Goal: Check status: Check status

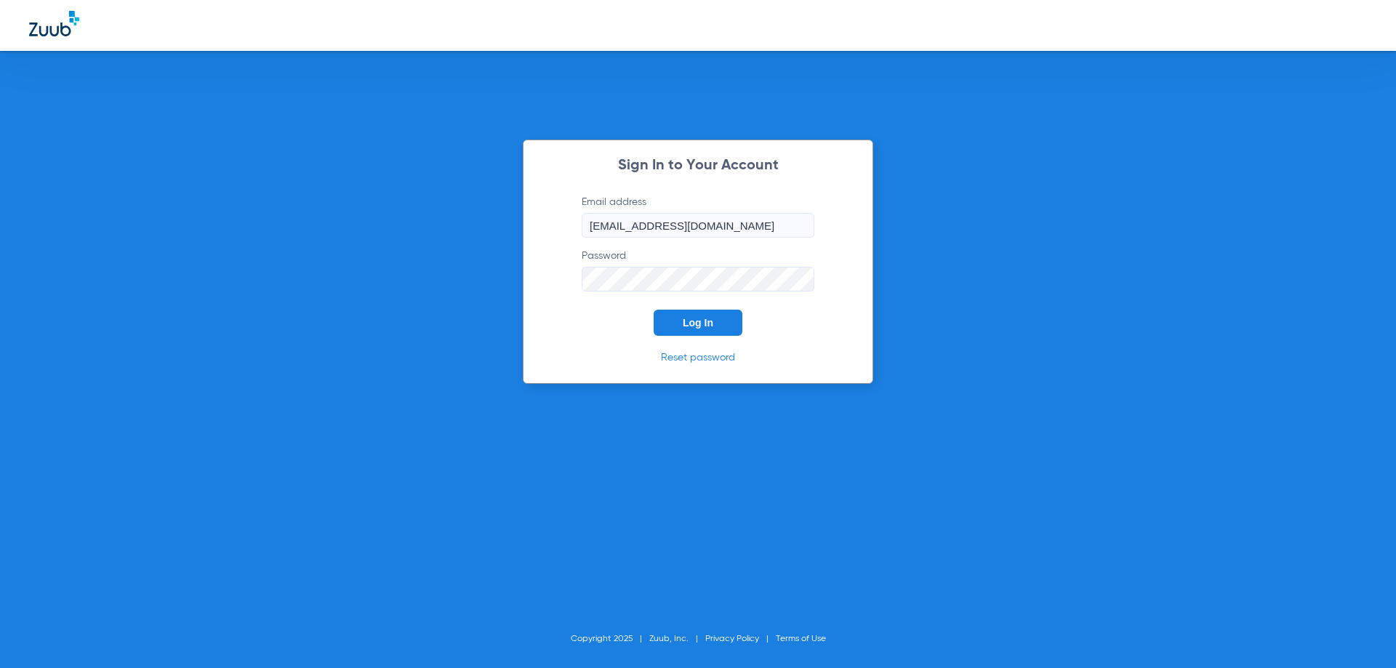
click at [700, 326] on span "Log In" at bounding box center [698, 323] width 31 height 12
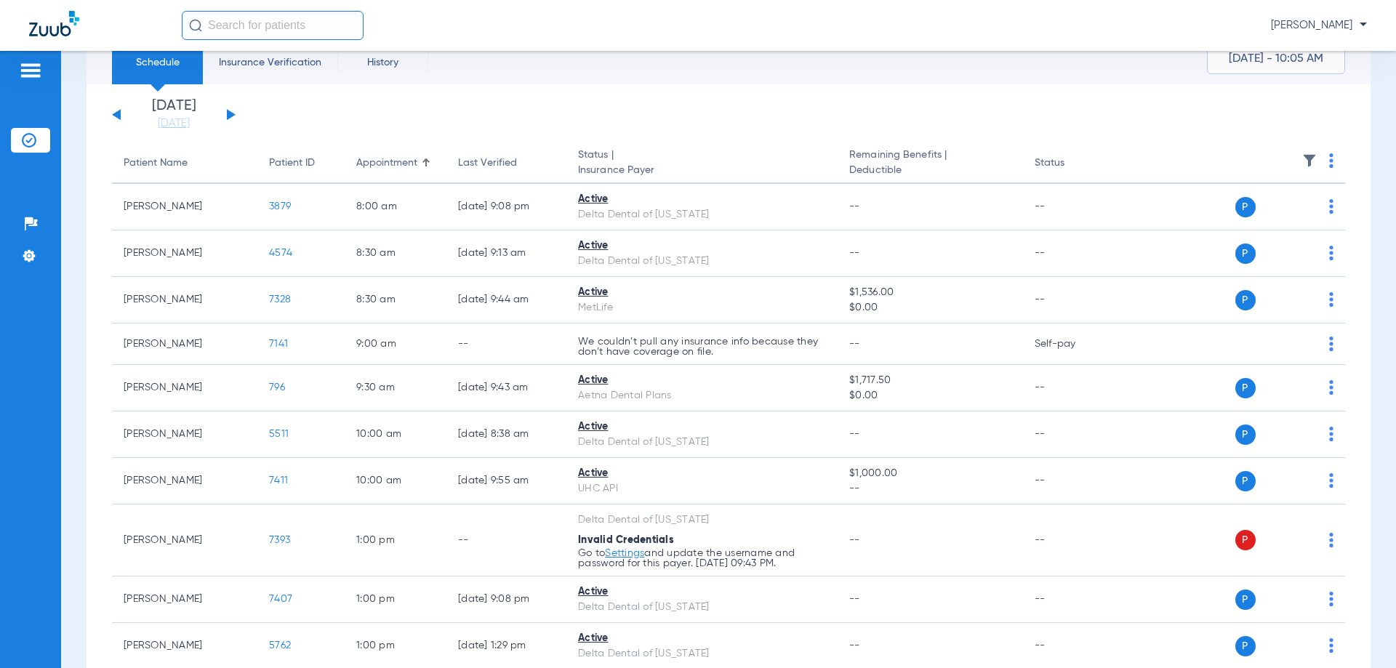
scroll to position [56, 0]
click at [230, 114] on button at bounding box center [231, 116] width 9 height 11
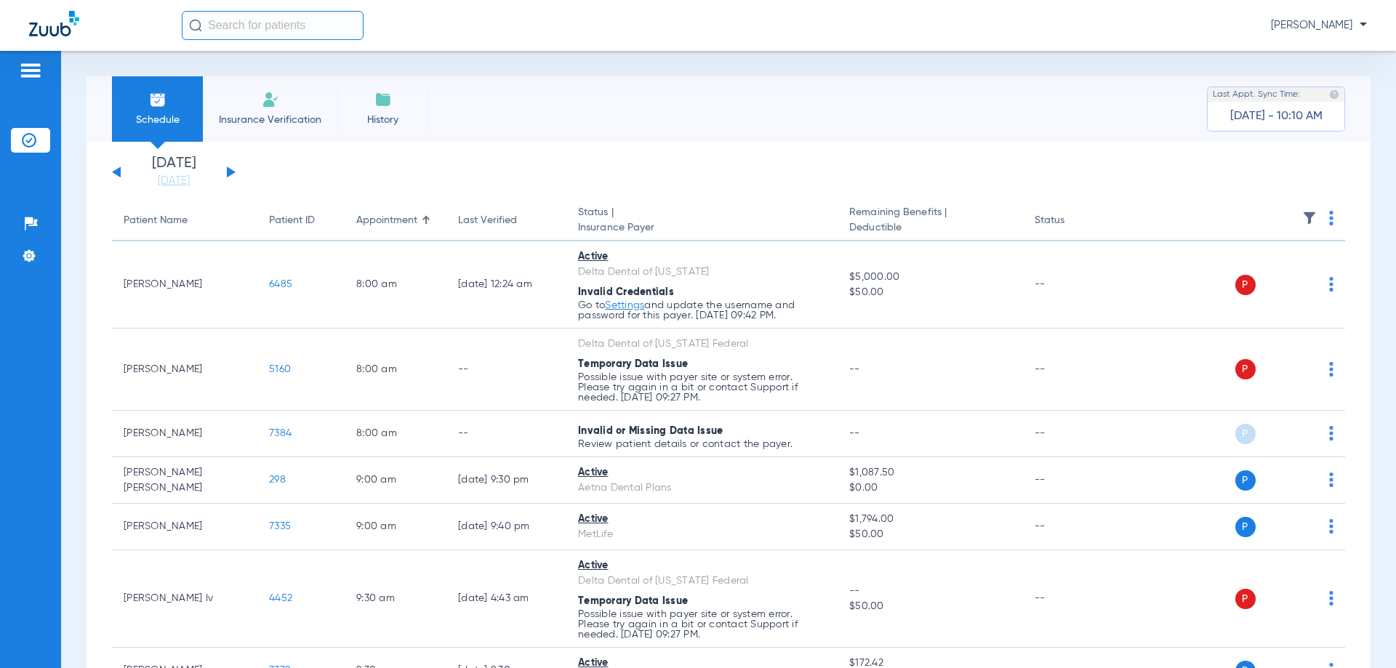
click at [227, 173] on button at bounding box center [231, 172] width 9 height 11
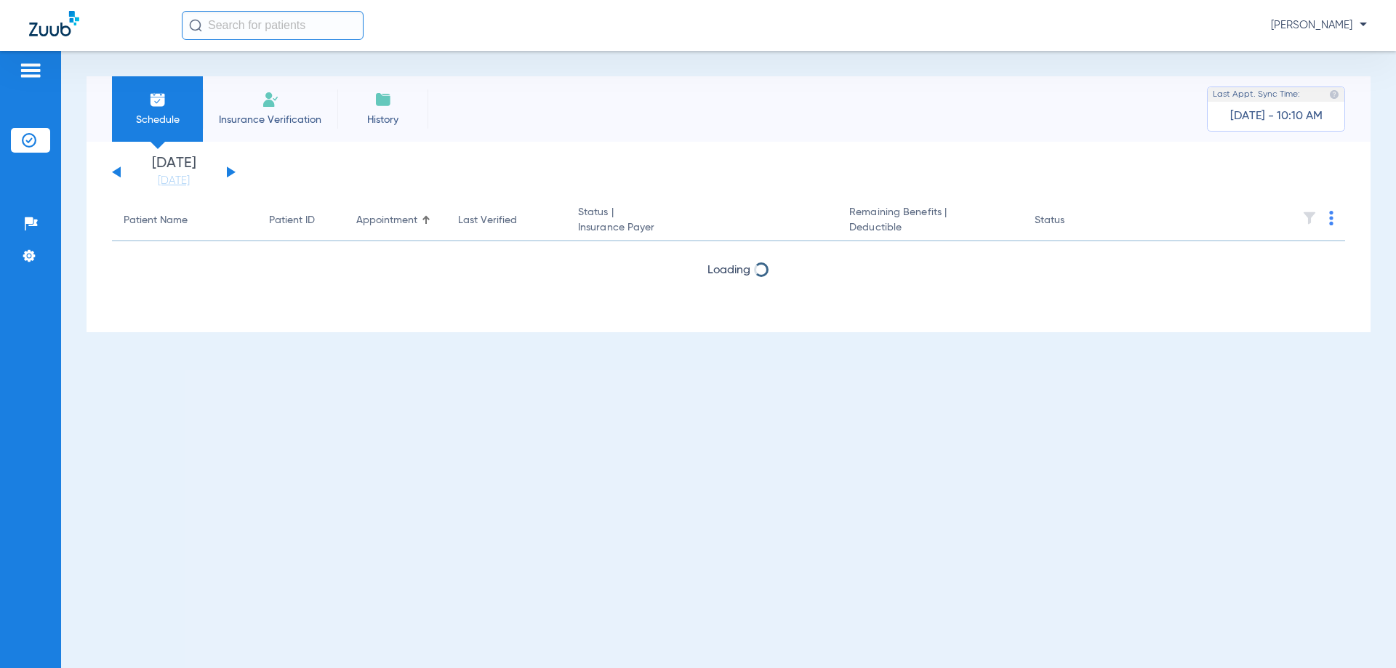
click at [227, 173] on button at bounding box center [231, 172] width 9 height 11
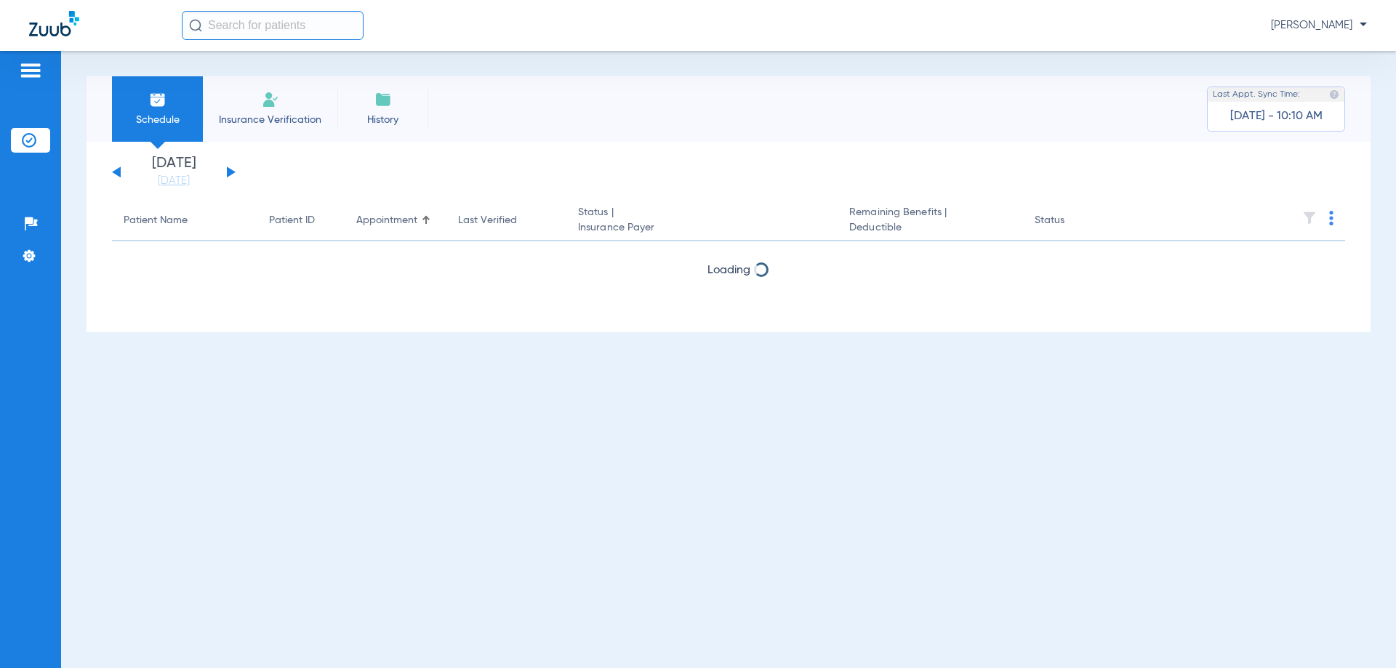
click at [227, 173] on button at bounding box center [231, 172] width 9 height 11
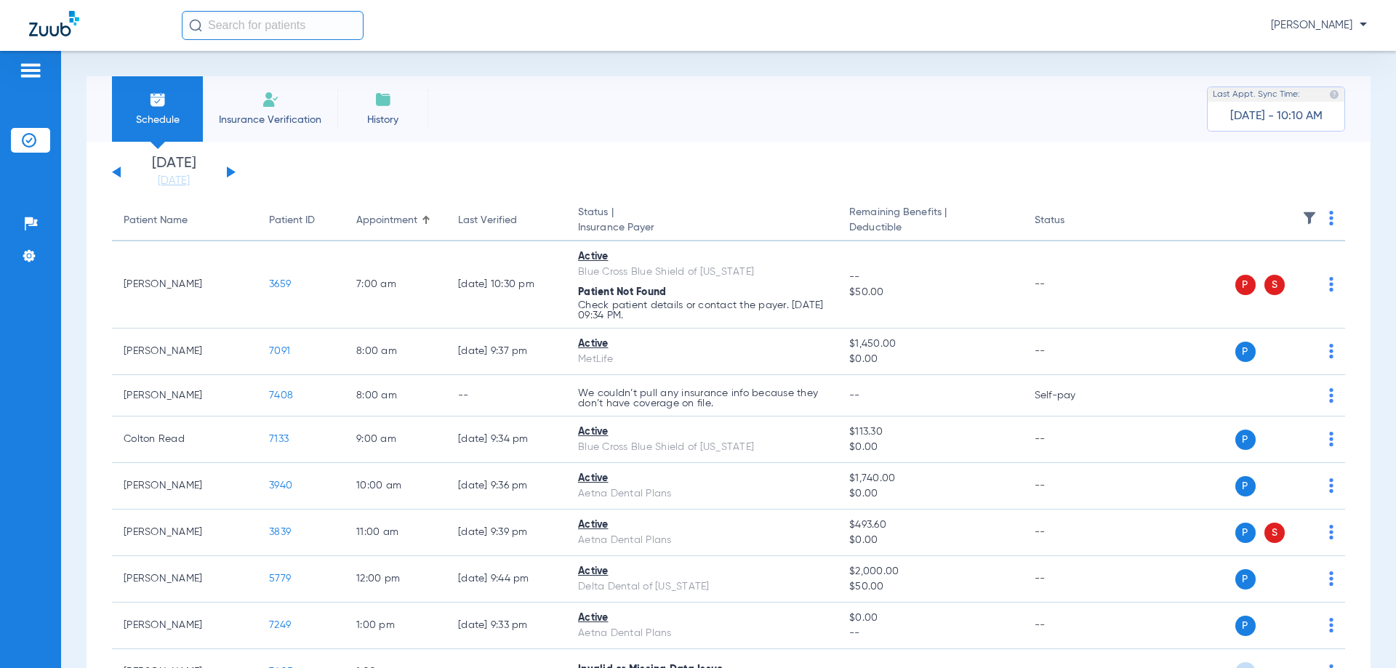
click at [227, 173] on button at bounding box center [231, 172] width 9 height 11
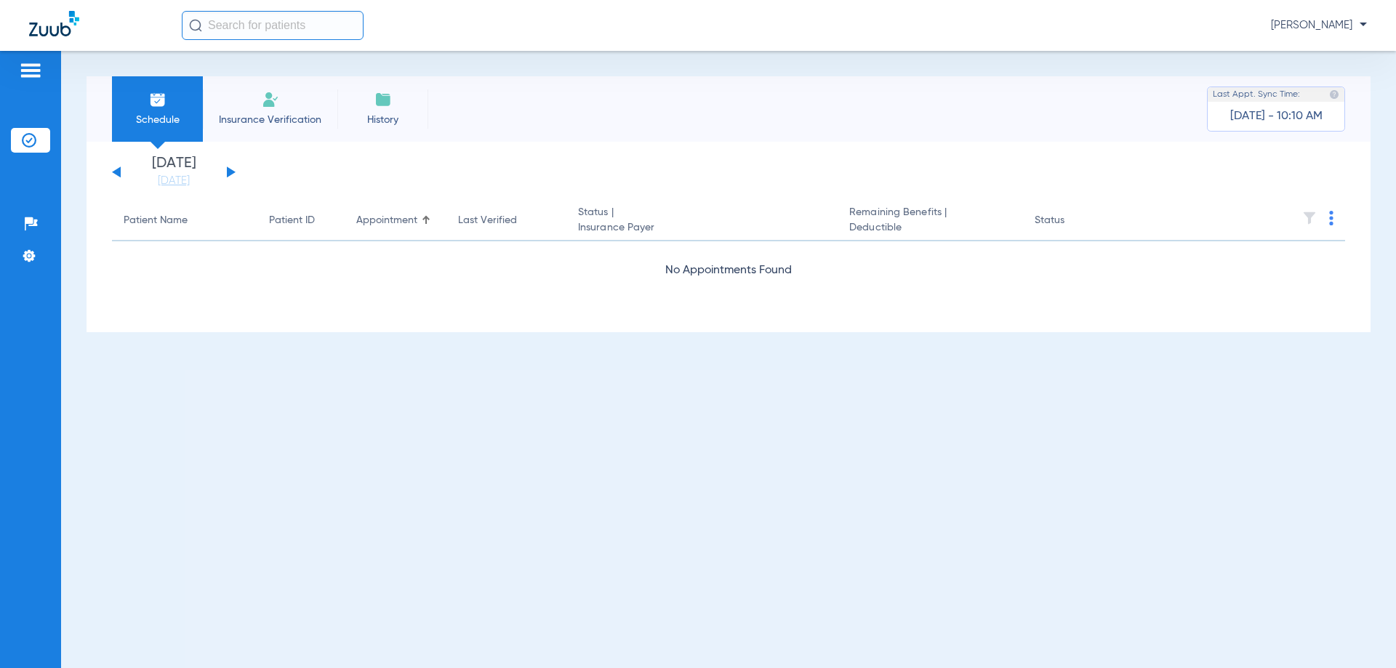
click at [227, 173] on button at bounding box center [231, 172] width 9 height 11
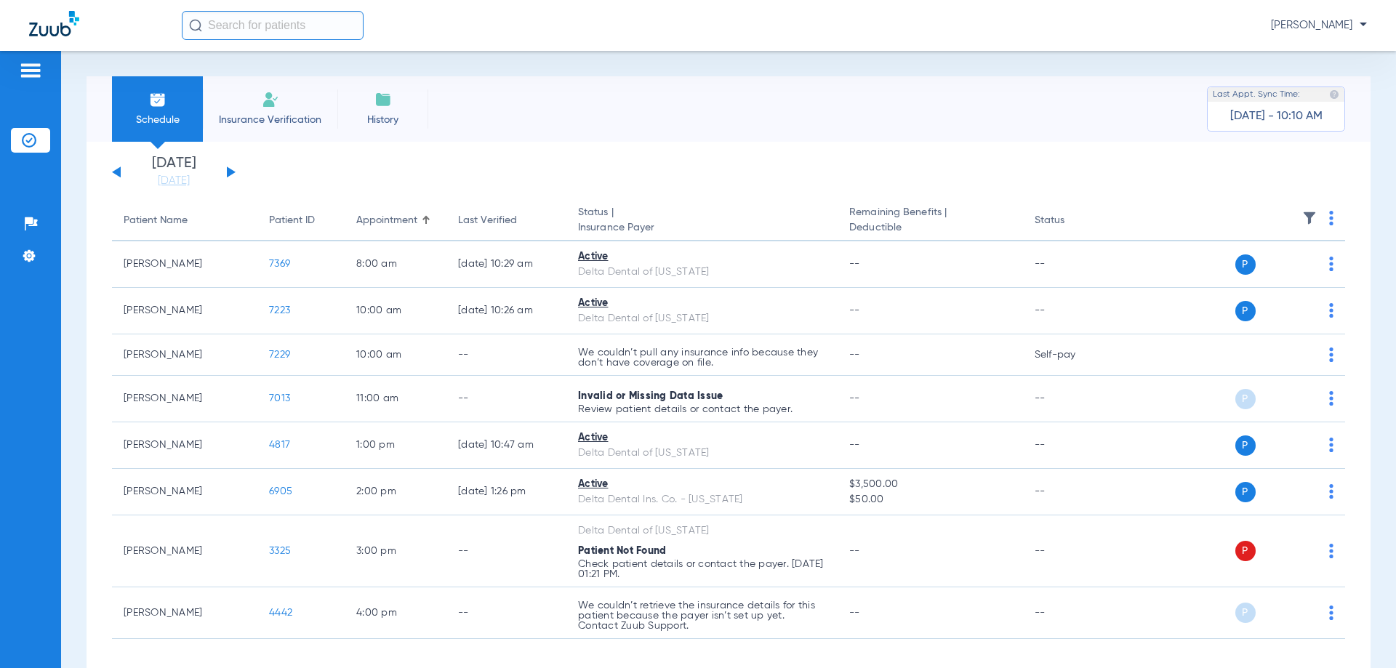
click at [227, 173] on button at bounding box center [231, 172] width 9 height 11
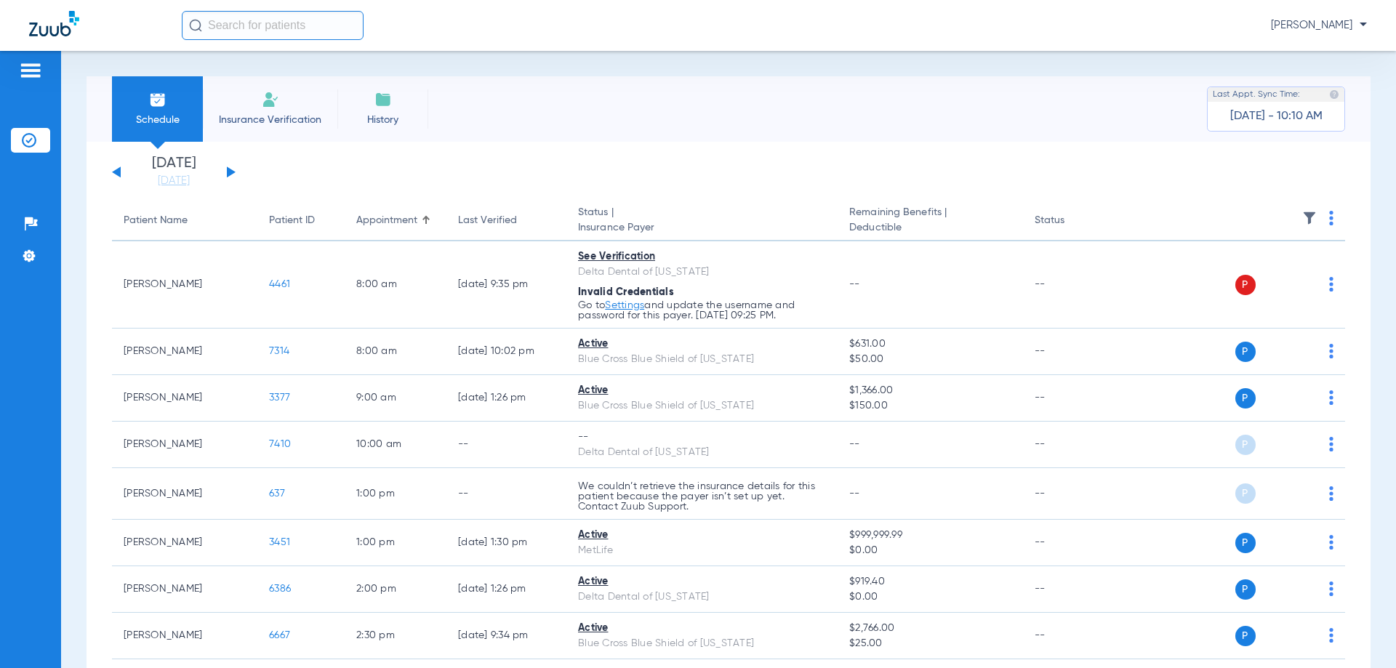
click at [227, 173] on button at bounding box center [231, 172] width 9 height 11
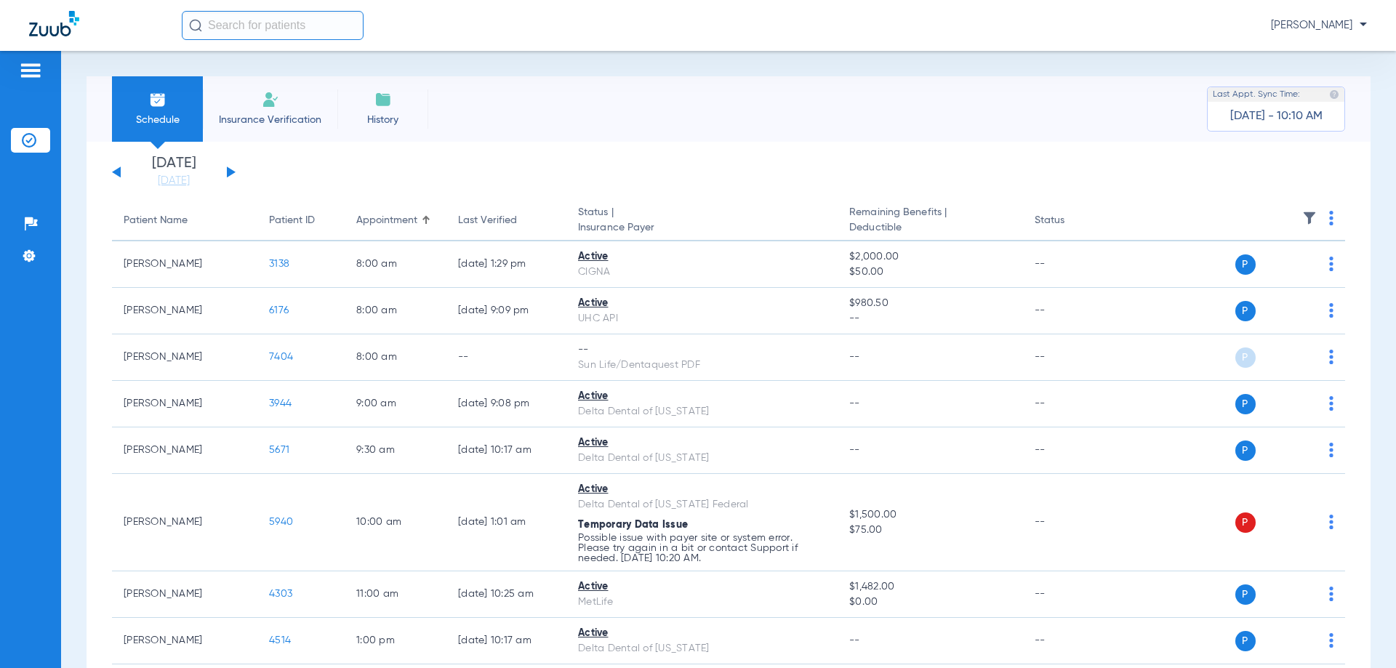
click at [227, 173] on button at bounding box center [231, 172] width 9 height 11
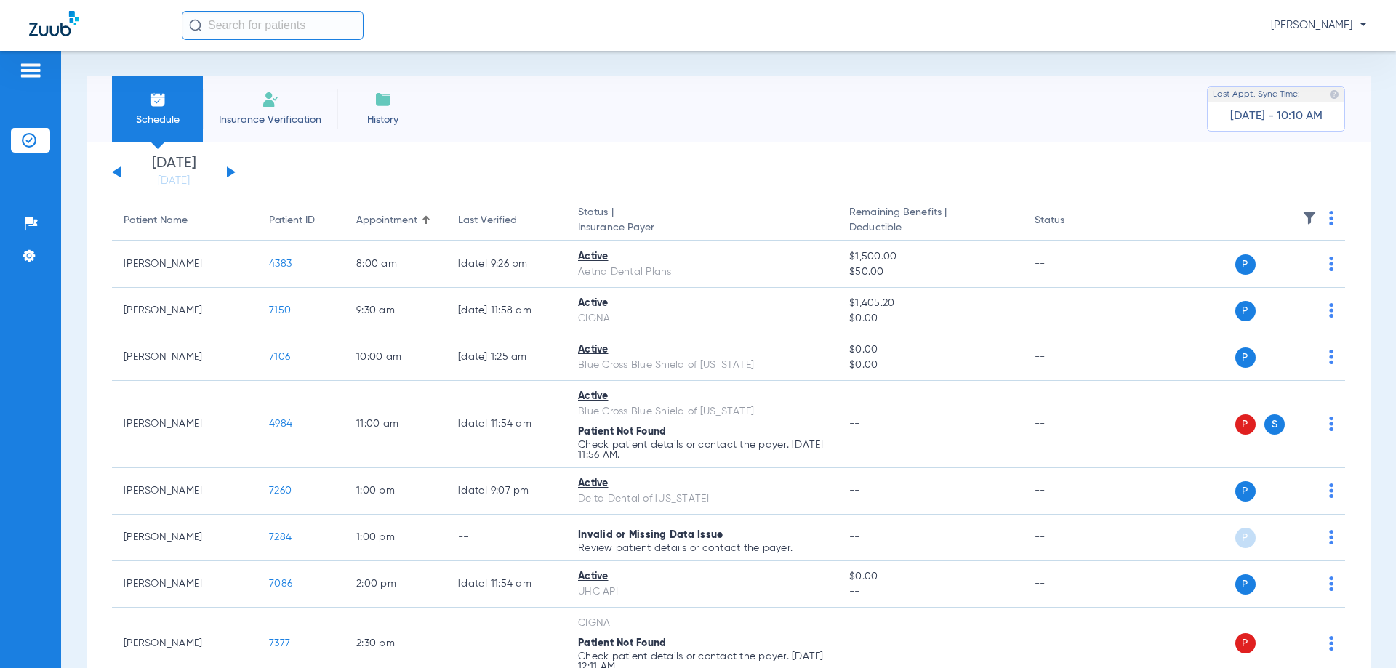
click at [227, 173] on button at bounding box center [231, 172] width 9 height 11
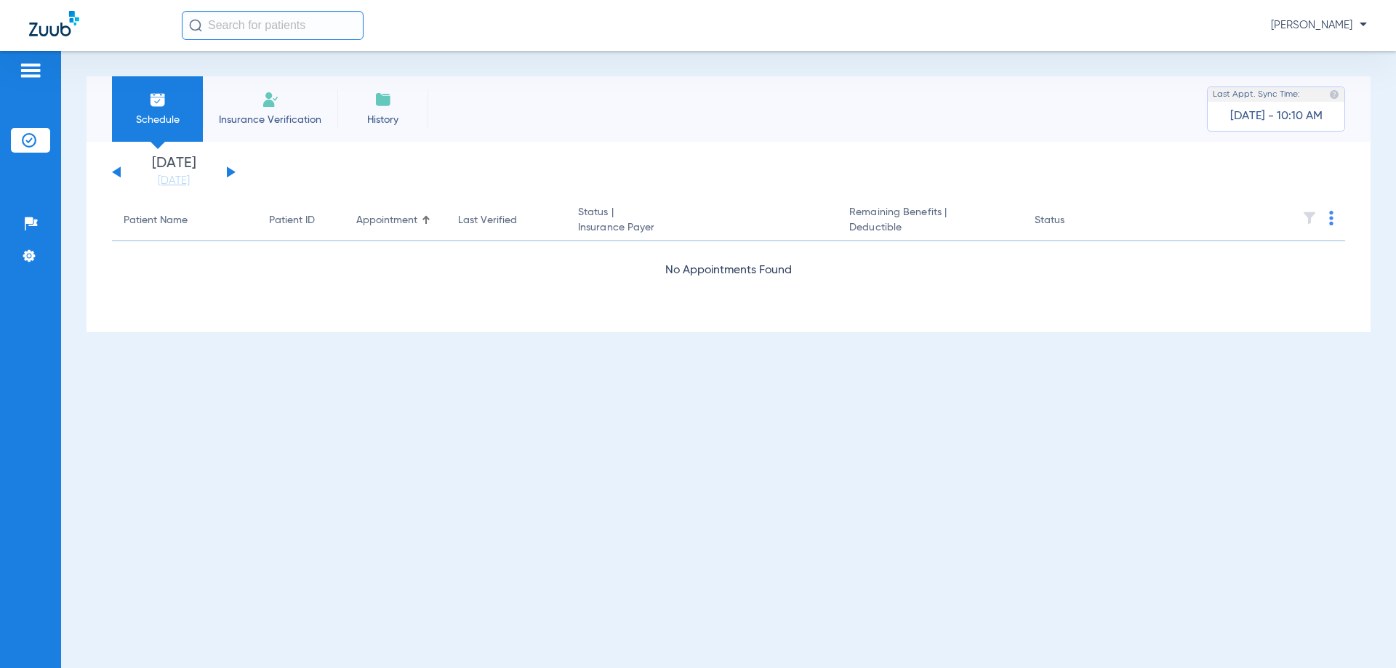
click at [227, 173] on button at bounding box center [231, 172] width 9 height 11
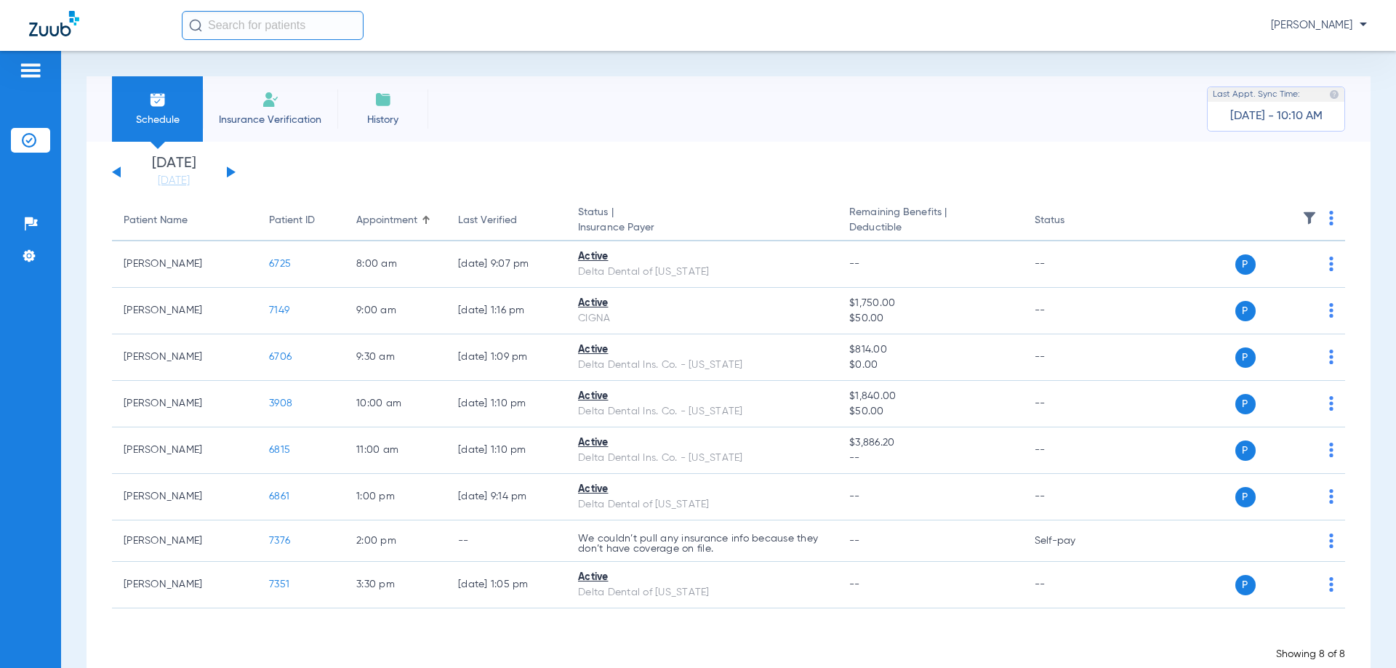
click at [227, 173] on button at bounding box center [231, 172] width 9 height 11
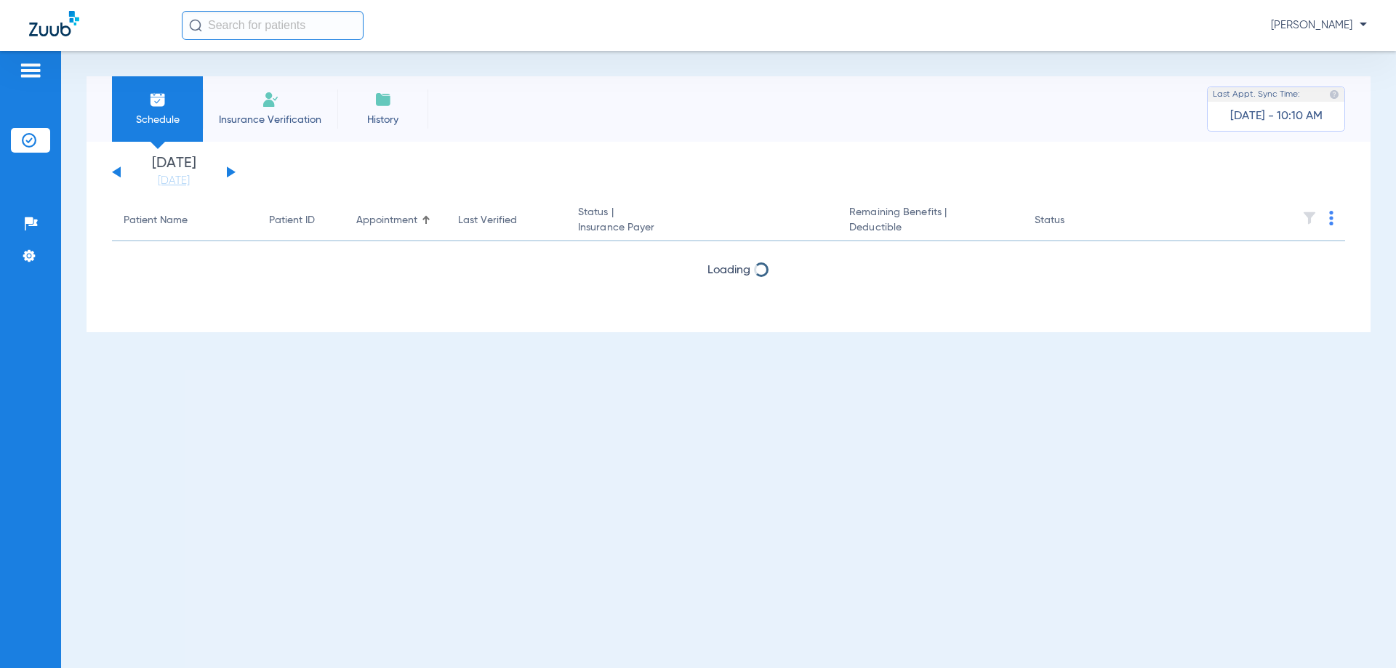
click at [227, 173] on button at bounding box center [231, 172] width 9 height 11
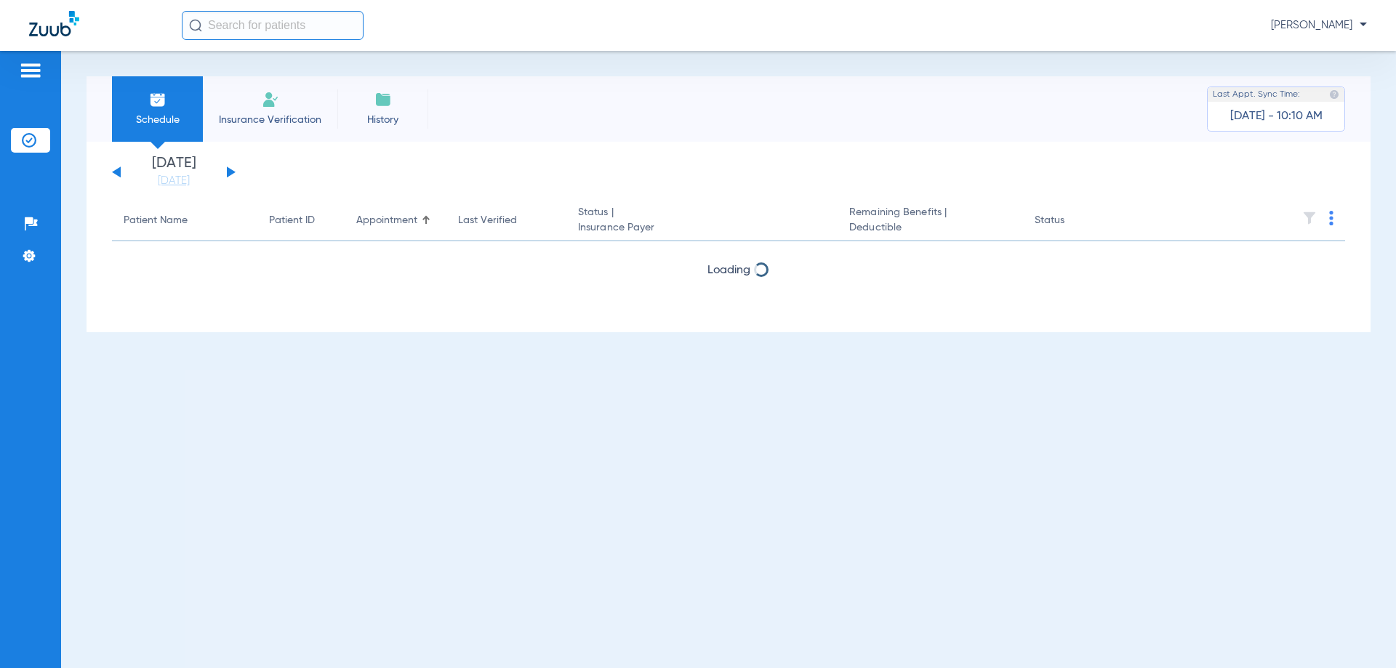
click at [227, 173] on button at bounding box center [231, 172] width 9 height 11
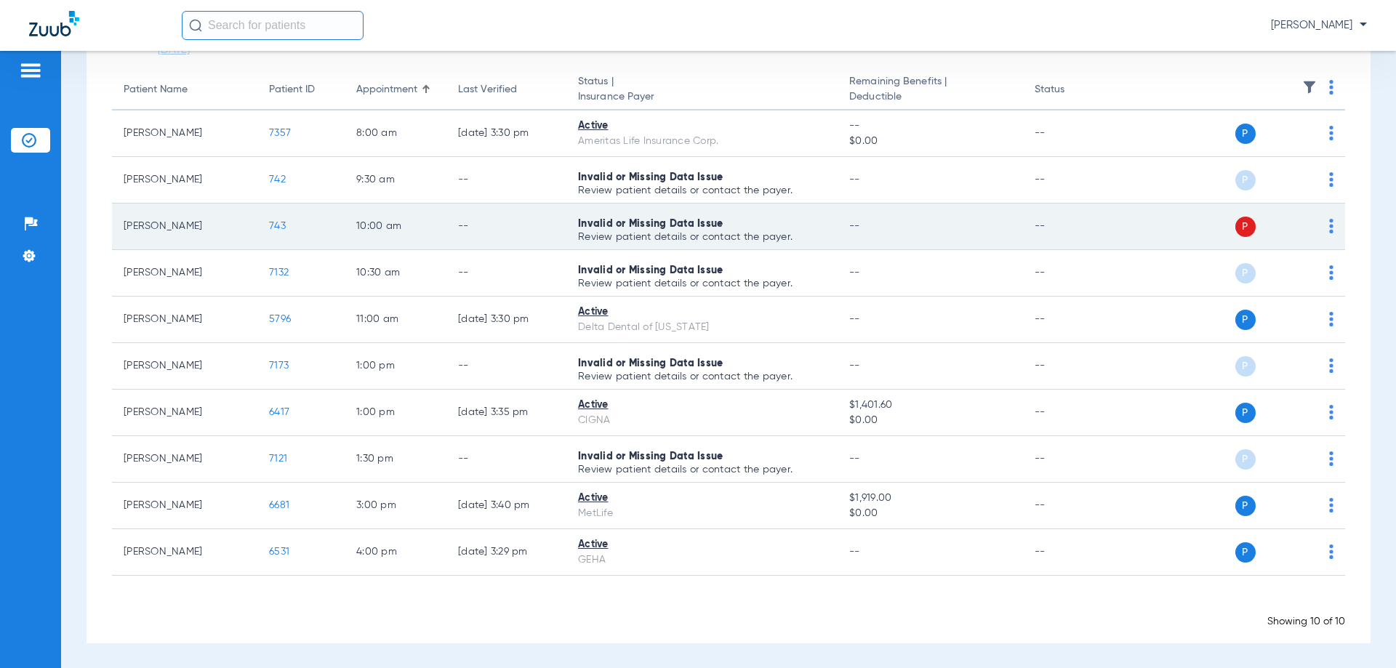
scroll to position [132, 0]
